Goal: Task Accomplishment & Management: Manage account settings

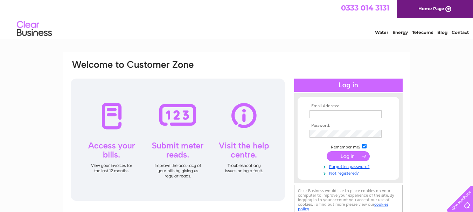
type input "[EMAIL_ADDRESS][DOMAIN_NAME]"
click at [353, 156] on input "submit" at bounding box center [348, 157] width 43 height 10
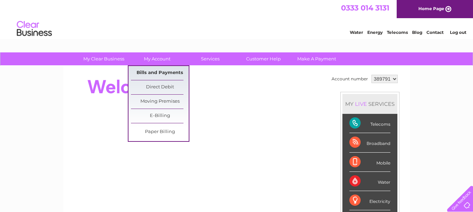
click at [149, 71] on link "Bills and Payments" at bounding box center [160, 73] width 58 height 14
click at [144, 73] on link "Bills and Payments" at bounding box center [160, 73] width 58 height 14
click at [164, 72] on link "Bills and Payments" at bounding box center [160, 73] width 58 height 14
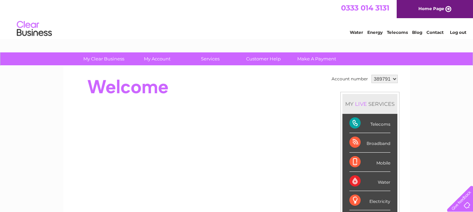
click at [379, 126] on div "Telecoms" at bounding box center [369, 123] width 41 height 19
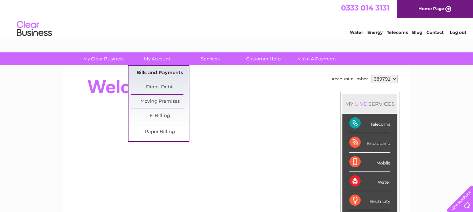
click at [156, 70] on link "Bills and Payments" at bounding box center [160, 73] width 58 height 14
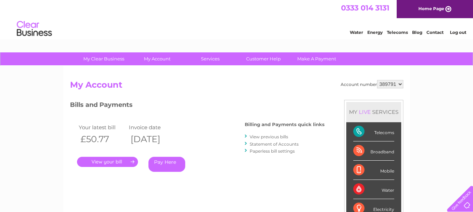
click at [119, 163] on link "." at bounding box center [107, 162] width 61 height 10
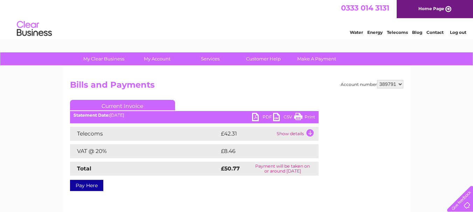
click at [309, 132] on td "Show details" at bounding box center [297, 134] width 44 height 14
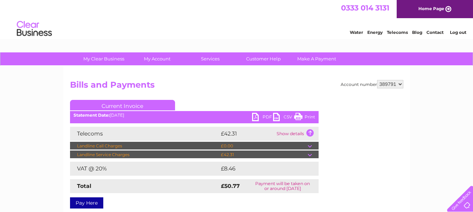
click at [257, 118] on link "PDF" at bounding box center [262, 118] width 21 height 10
